Goal: Transaction & Acquisition: Download file/media

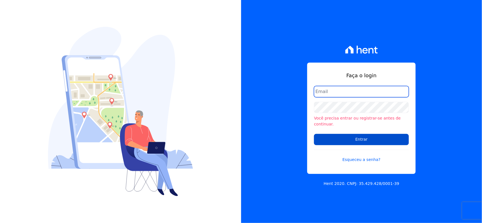
type input "valeempreendimentos@gmail.com"
click at [385, 140] on input "Entrar" at bounding box center [361, 139] width 95 height 11
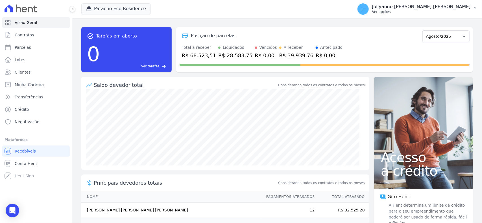
click at [439, 11] on p "Ver opções" at bounding box center [421, 12] width 98 height 5
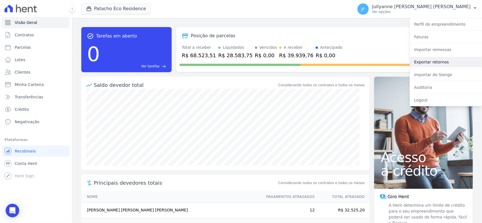
click at [439, 61] on link "Exportar retornos" at bounding box center [445, 62] width 72 height 10
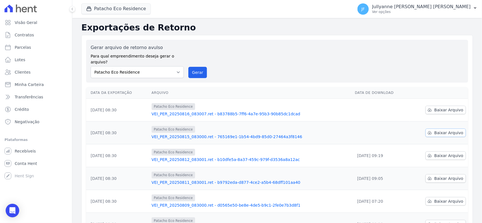
click at [442, 130] on span "Baixar Arquivo" at bounding box center [448, 133] width 29 height 6
click at [447, 107] on span "Baixar Arquivo" at bounding box center [448, 110] width 29 height 6
